Goal: Information Seeking & Learning: Learn about a topic

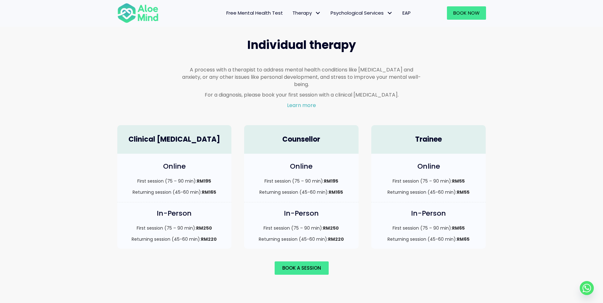
click at [247, 13] on span "Free Mental Health Test" at bounding box center [254, 13] width 57 height 7
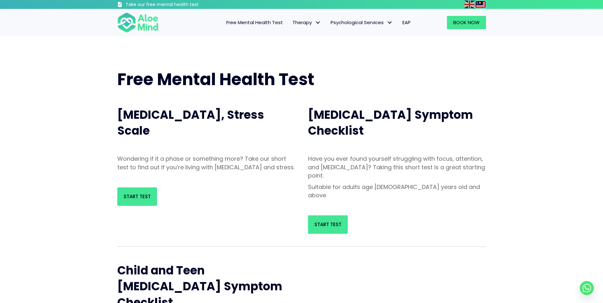
click at [481, 3] on img at bounding box center [481, 5] width 10 height 8
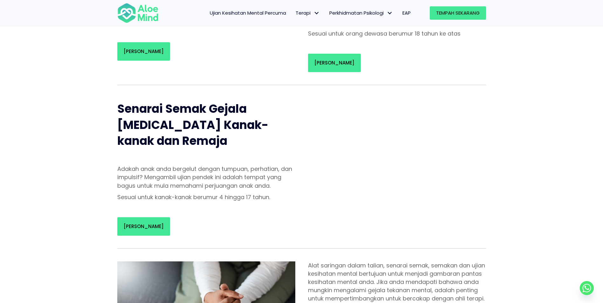
scroll to position [159, 0]
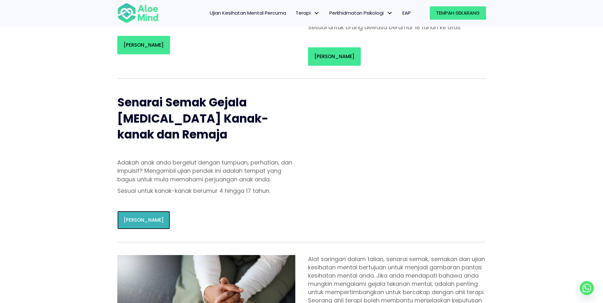
click at [151, 217] on font "[PERSON_NAME]" at bounding box center [144, 220] width 40 height 7
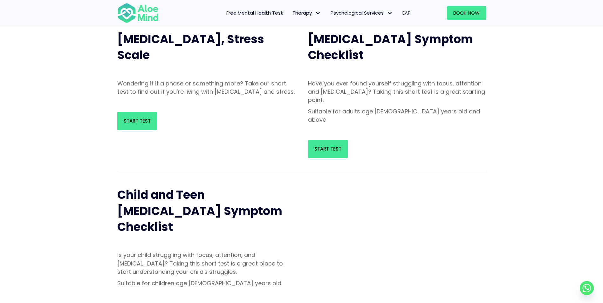
scroll to position [0, 0]
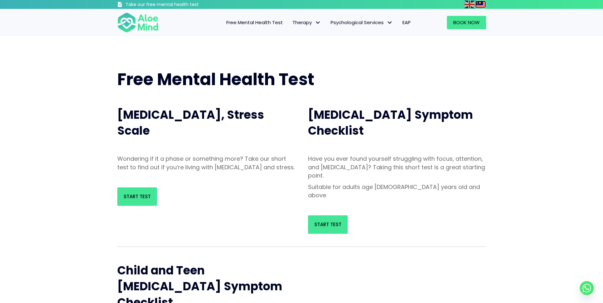
click at [482, 3] on img at bounding box center [481, 5] width 10 height 8
click at [480, 4] on img at bounding box center [481, 5] width 10 height 8
click at [479, 2] on img at bounding box center [481, 5] width 10 height 8
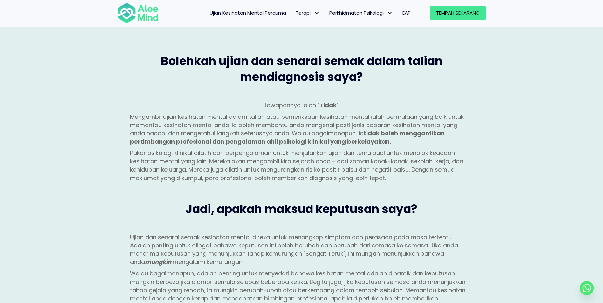
scroll to position [414, 0]
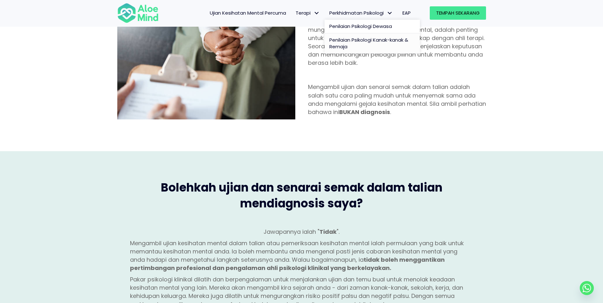
click at [379, 40] on font "Penilaian Psikologi Kanak-kanak & Remaja" at bounding box center [369, 44] width 79 height 14
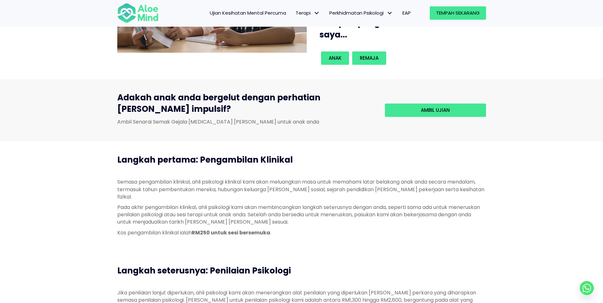
scroll to position [223, 0]
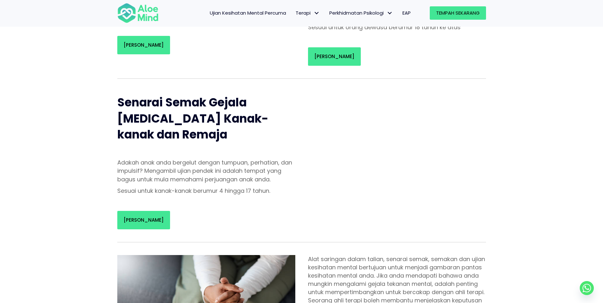
scroll to position [191, 0]
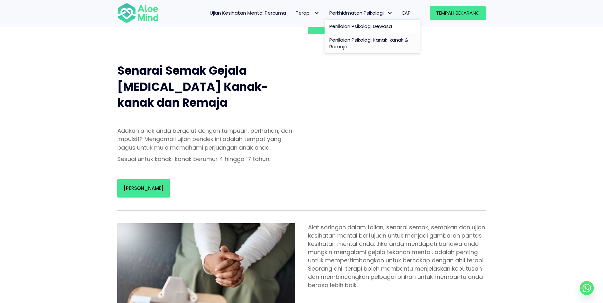
click at [376, 41] on font "Penilaian Psikologi Kanak-kanak & Remaja" at bounding box center [369, 44] width 79 height 14
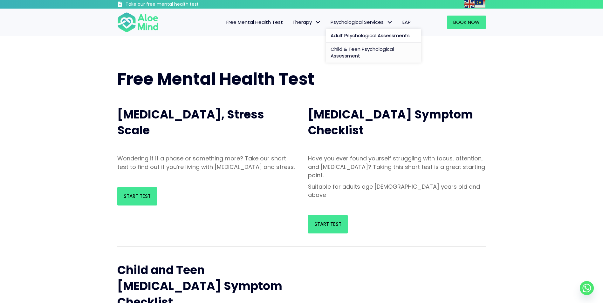
scroll to position [0, 0]
click at [482, 4] on img at bounding box center [481, 5] width 10 height 8
click at [481, 4] on img at bounding box center [481, 5] width 10 height 8
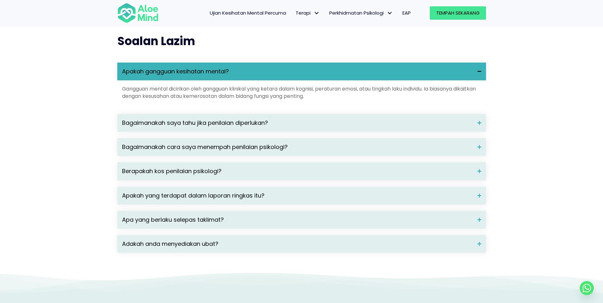
scroll to position [922, 0]
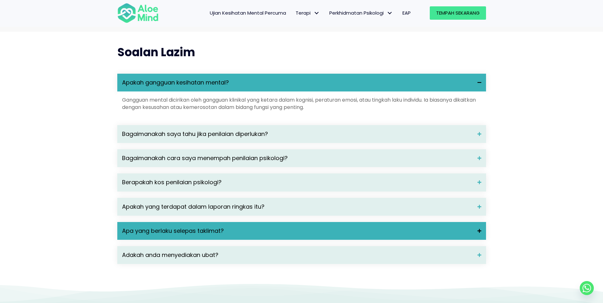
click at [309, 222] on div "Apa yang berlaku selepas taklimat?" at bounding box center [301, 231] width 369 height 18
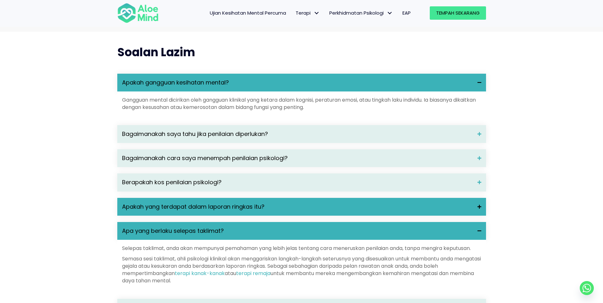
click at [393, 203] on span "Apakah yang terdapat dalam laporan ringkas itu?" at bounding box center [297, 207] width 351 height 8
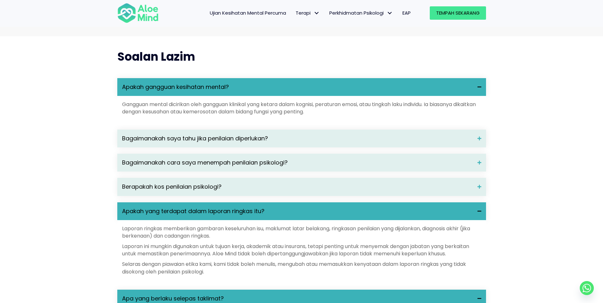
scroll to position [891, 0]
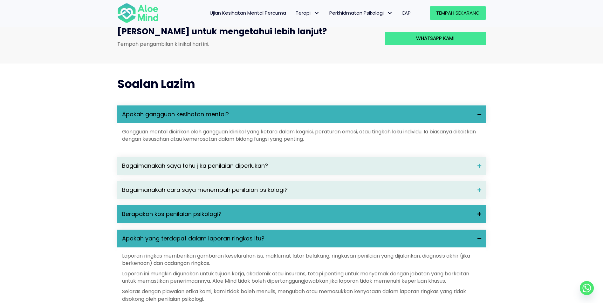
click at [343, 210] on span "Berapakah kos penilaian psikologi?" at bounding box center [297, 214] width 351 height 8
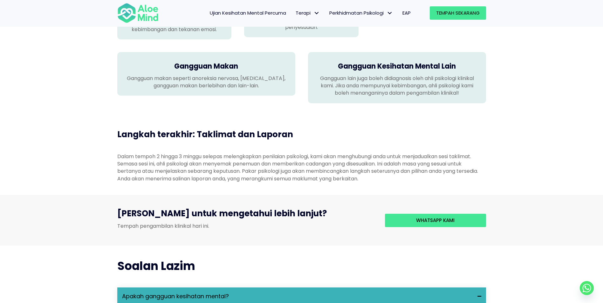
scroll to position [827, 0]
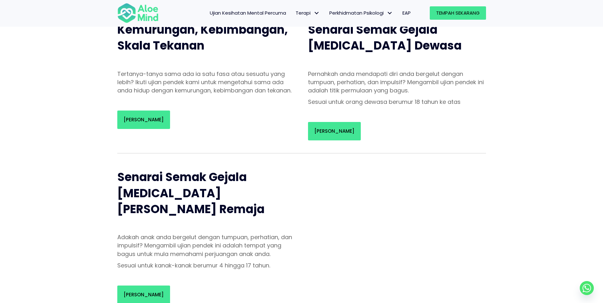
scroll to position [95, 0]
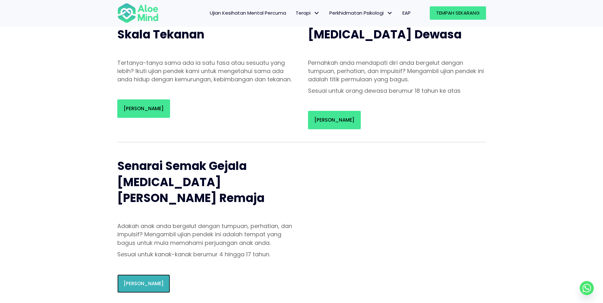
click at [134, 281] on font "[PERSON_NAME]" at bounding box center [144, 284] width 40 height 7
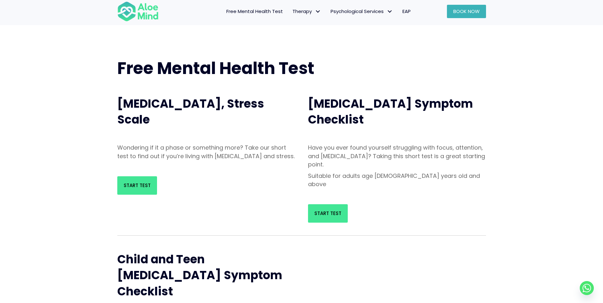
scroll to position [0, 0]
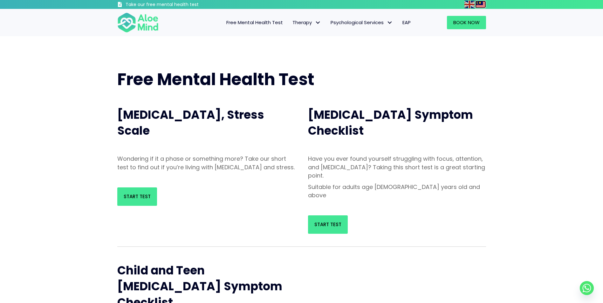
click at [481, 4] on img at bounding box center [481, 5] width 10 height 8
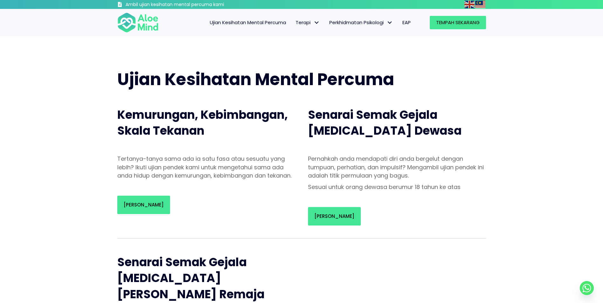
scroll to position [32, 0]
